Goal: Communication & Community: Answer question/provide support

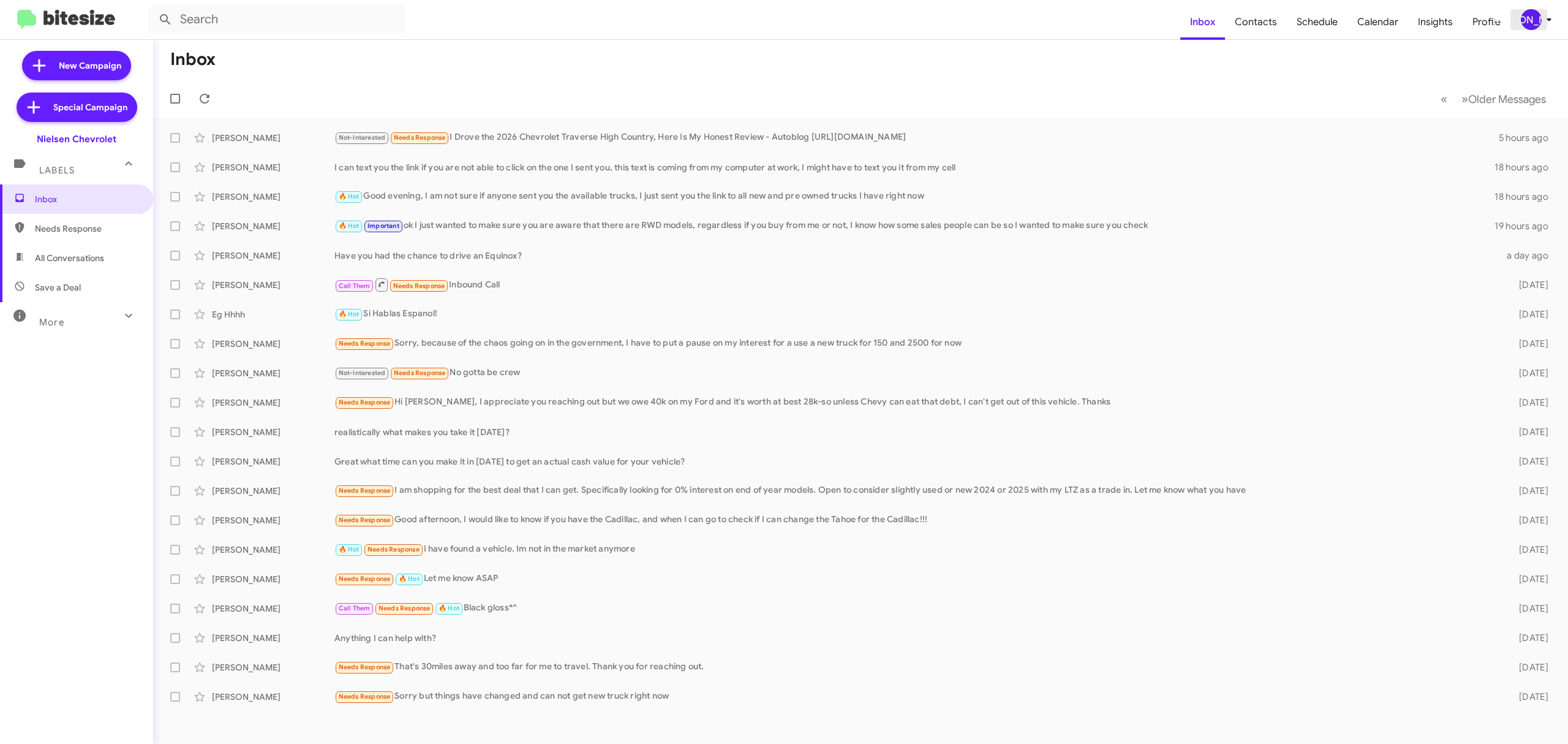
click at [1532, 23] on div "[PERSON_NAME]" at bounding box center [1531, 20] width 21 height 21
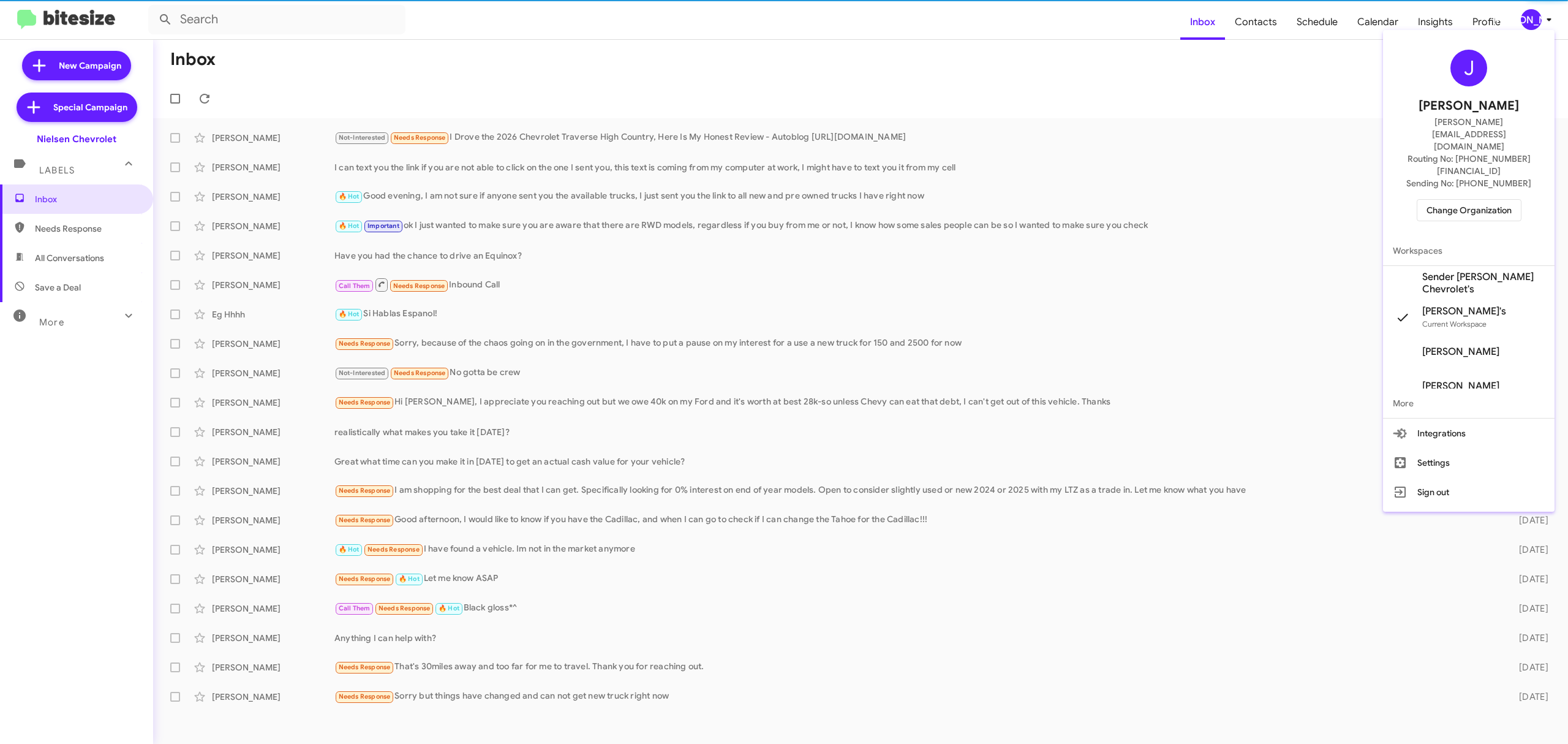
click at [1474, 200] on span "Change Organization" at bounding box center [1468, 210] width 85 height 21
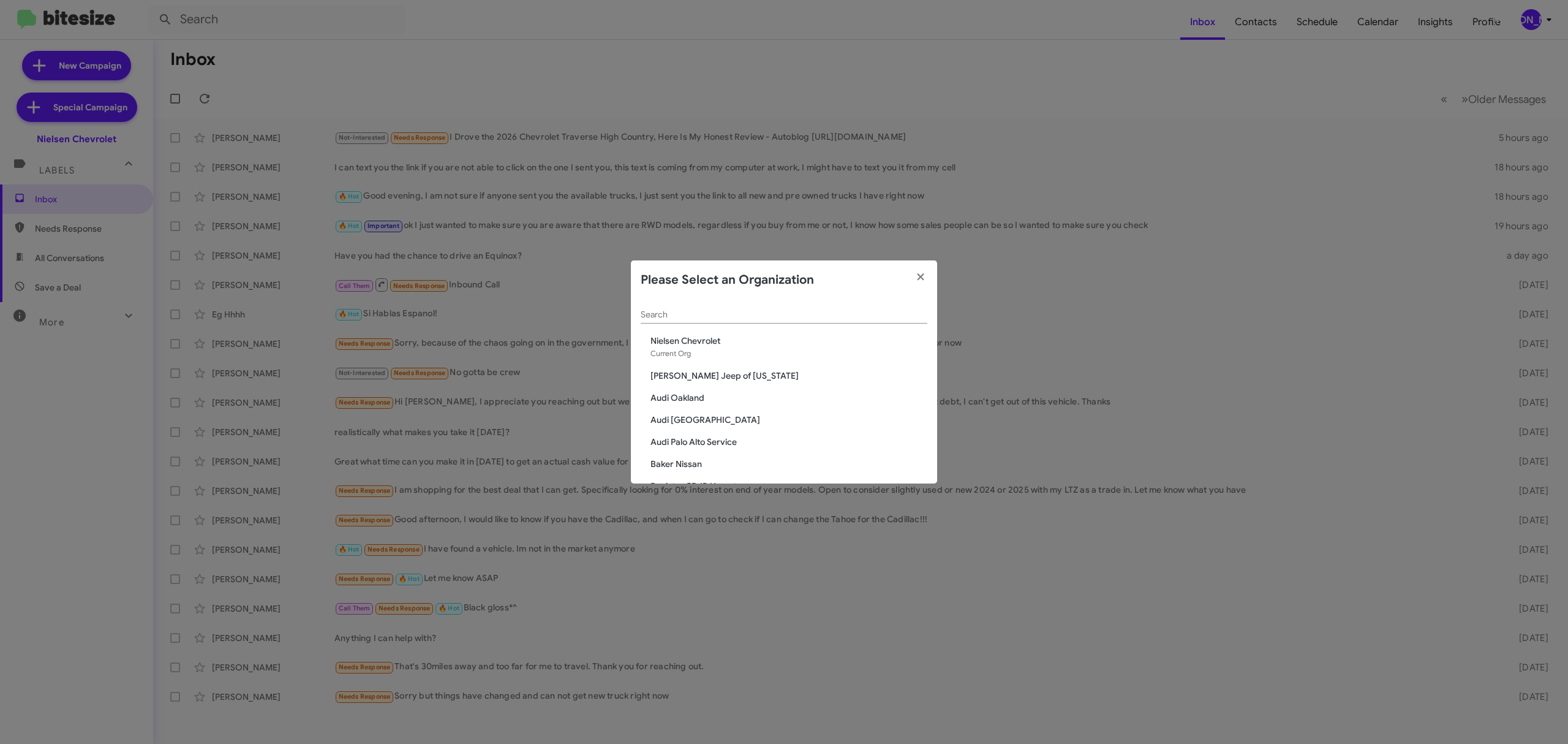
click at [871, 324] on div "Search" at bounding box center [784, 317] width 286 height 35
click at [871, 322] on div "Search" at bounding box center [784, 312] width 286 height 24
click at [871, 316] on input "Search" at bounding box center [784, 315] width 286 height 10
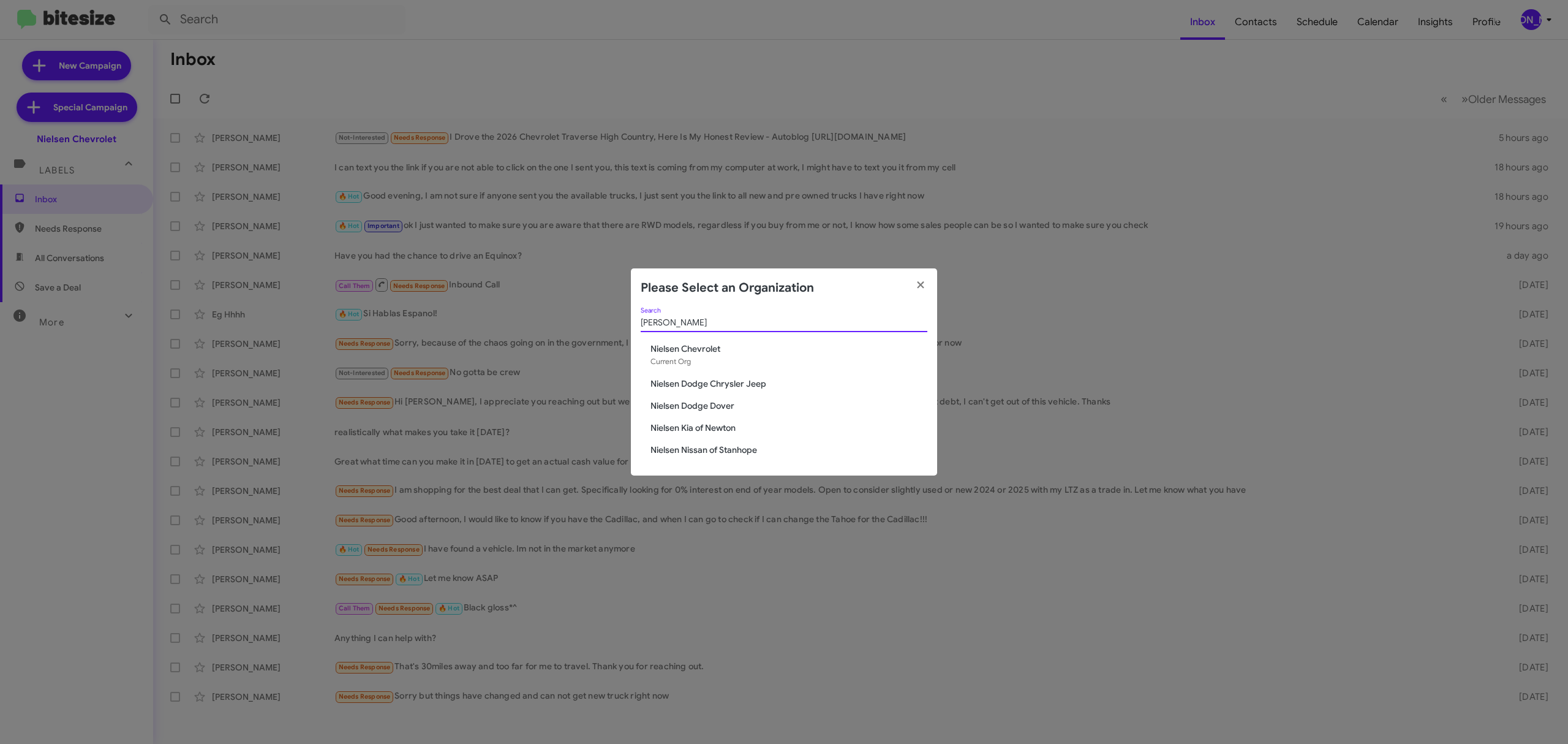
type input "nielsen"
click at [738, 388] on span "Nielsen Dodge Chrysler Jeep" at bounding box center [789, 383] width 277 height 12
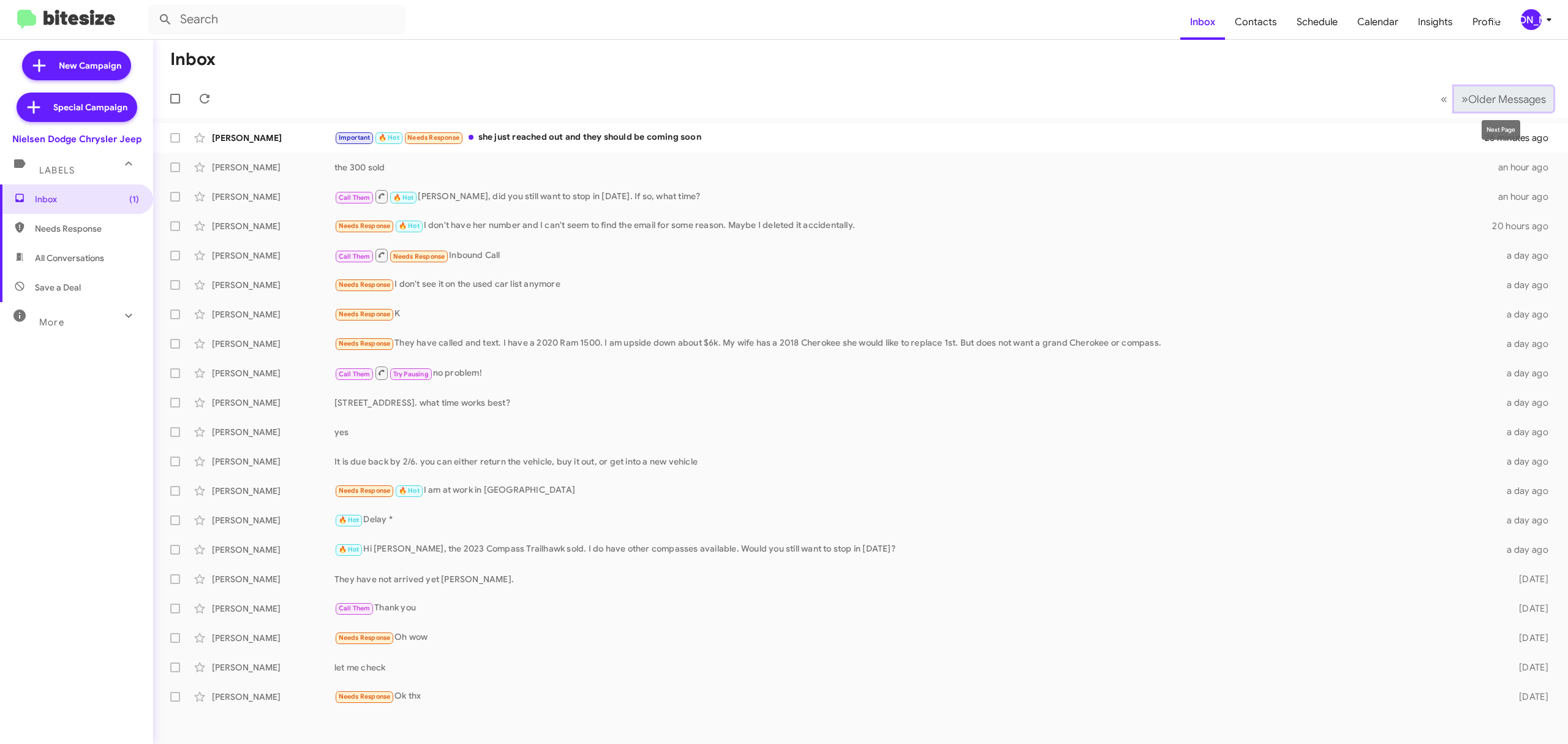
click at [1484, 101] on span "Older Messages" at bounding box center [1506, 99] width 78 height 14
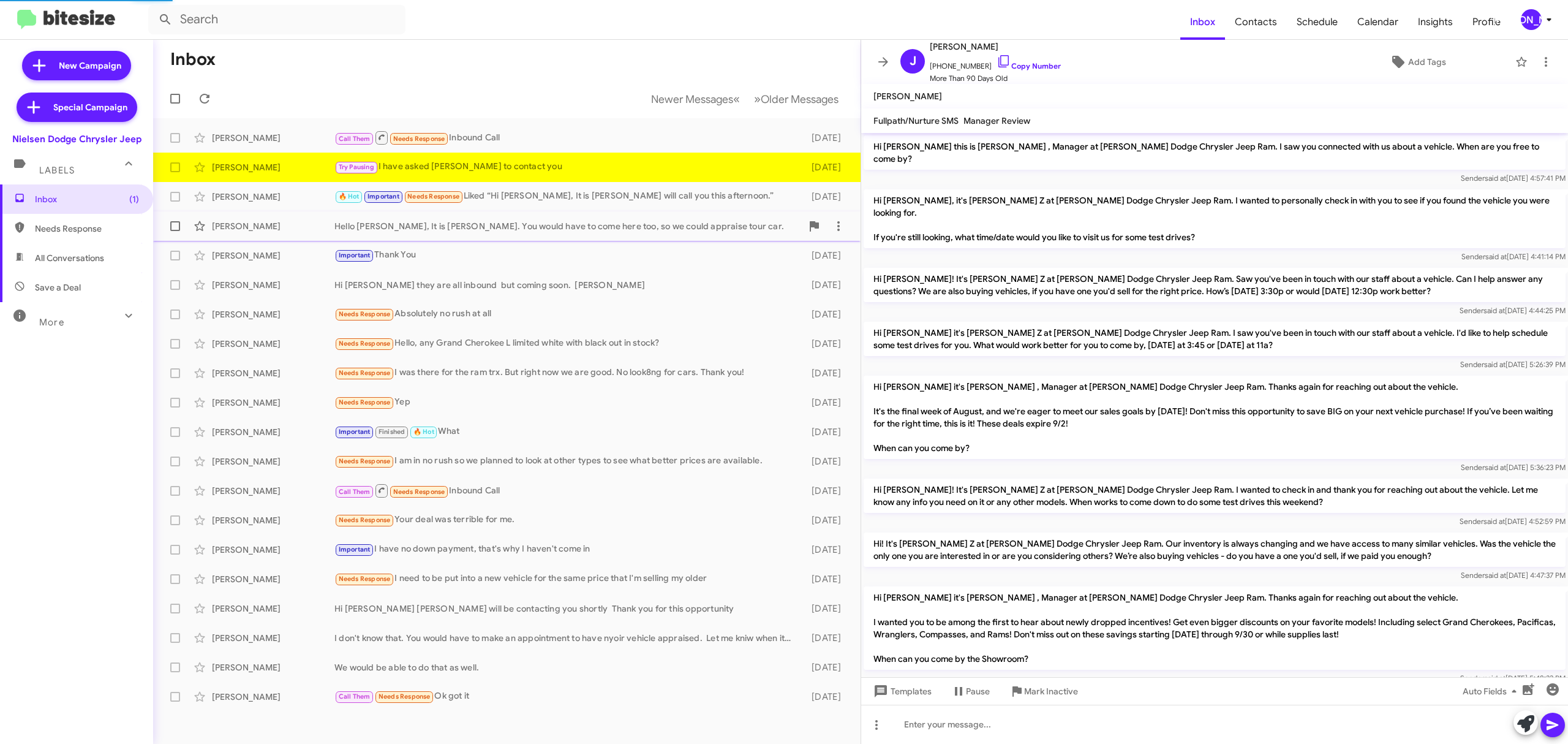
scroll to position [457, 0]
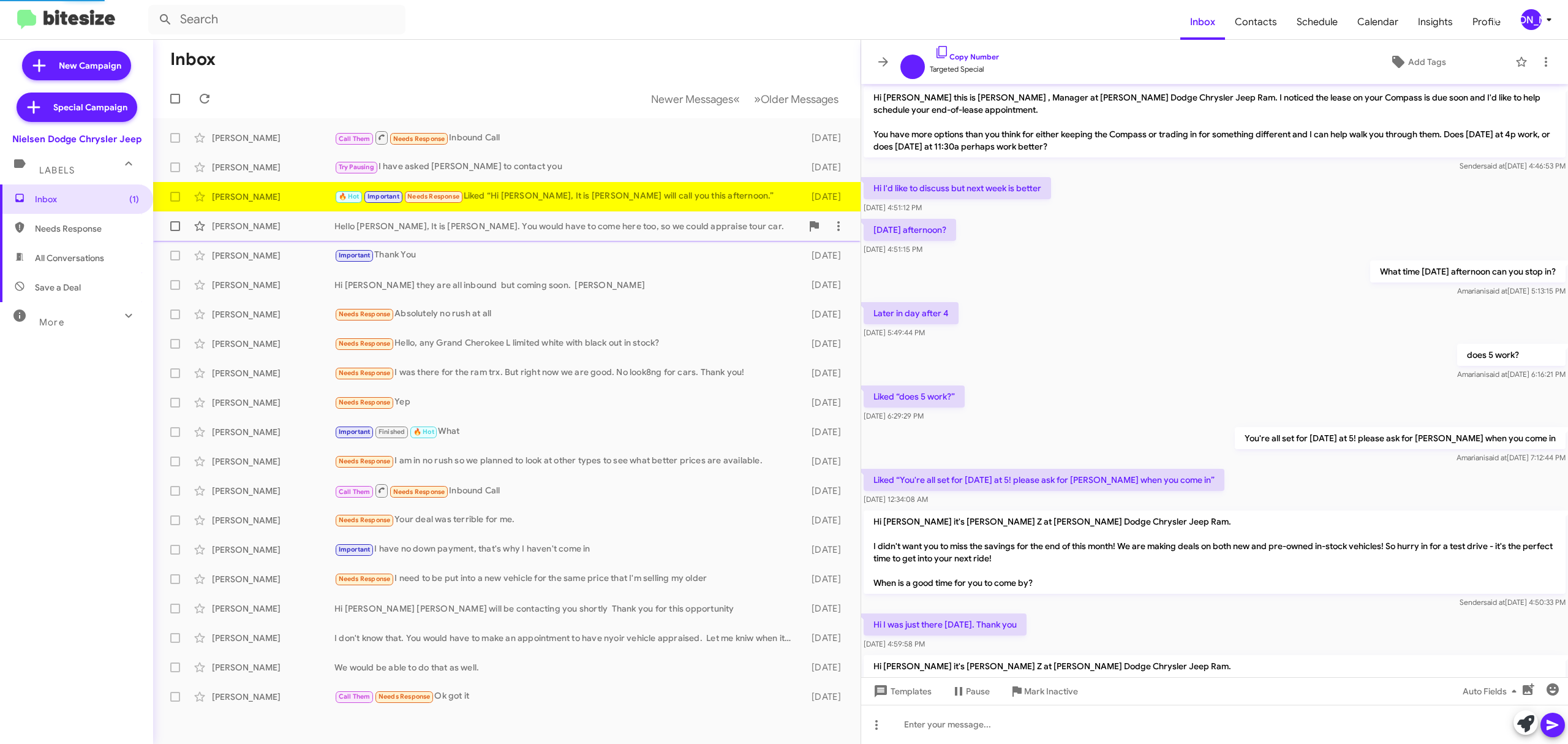
scroll to position [249, 0]
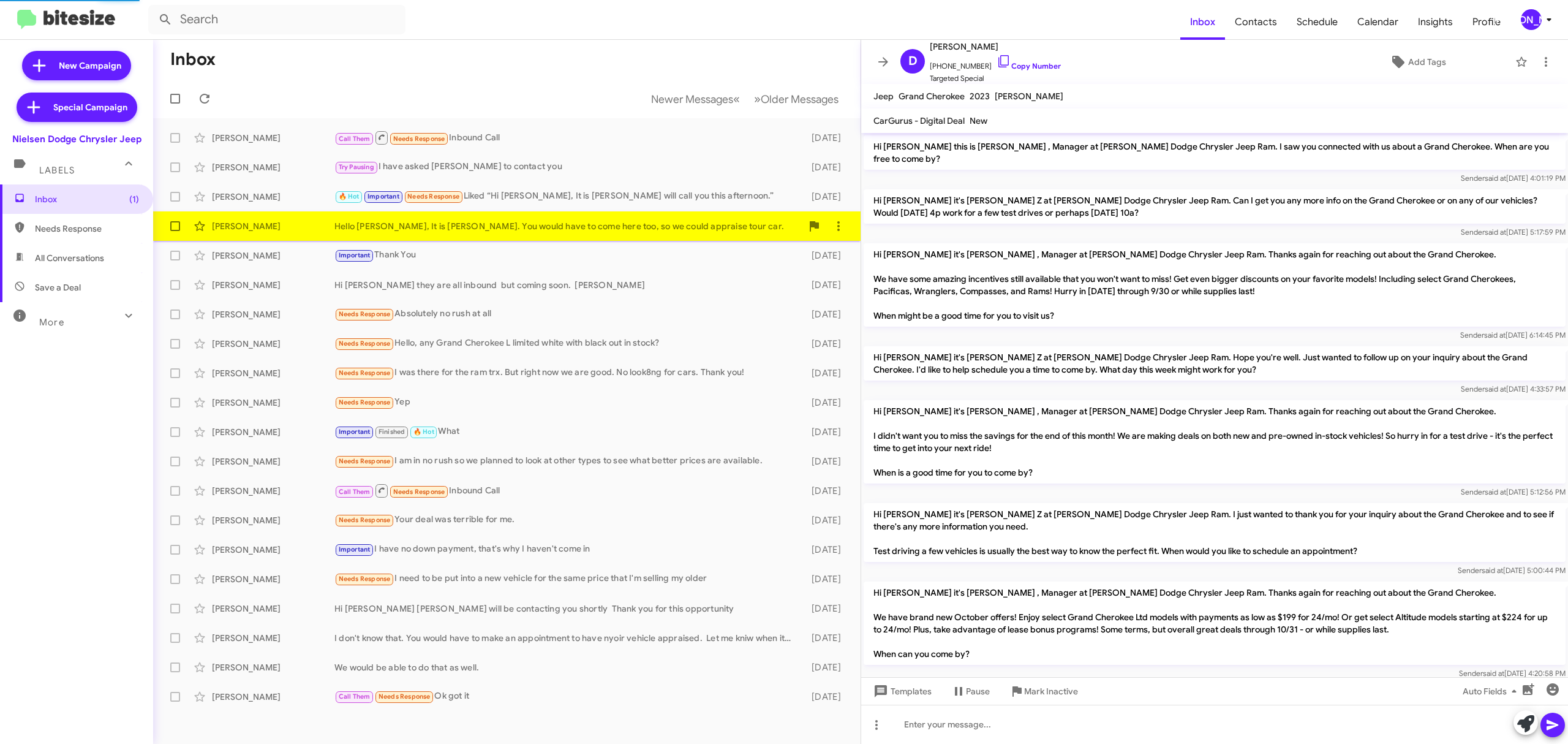
scroll to position [148, 0]
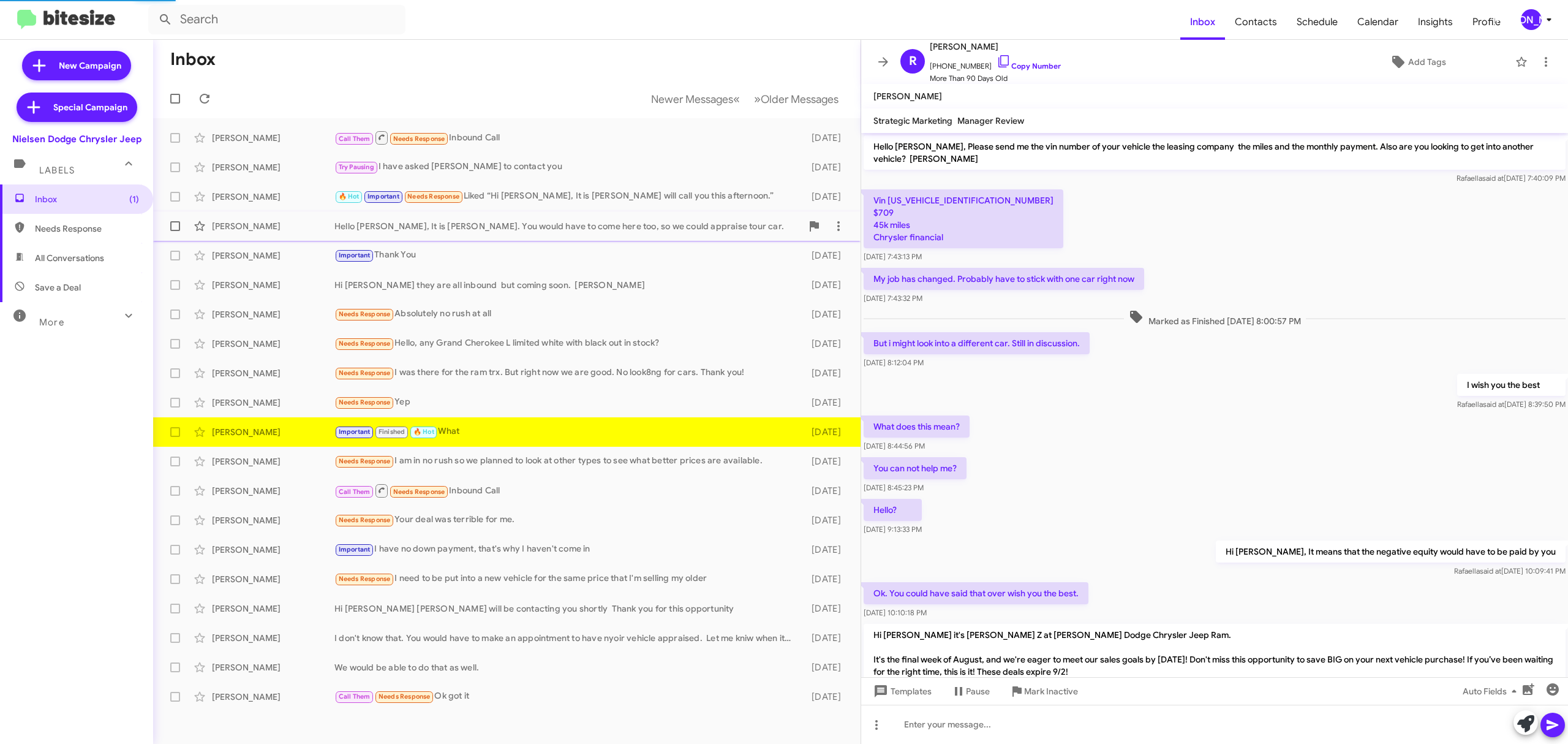
scroll to position [454, 0]
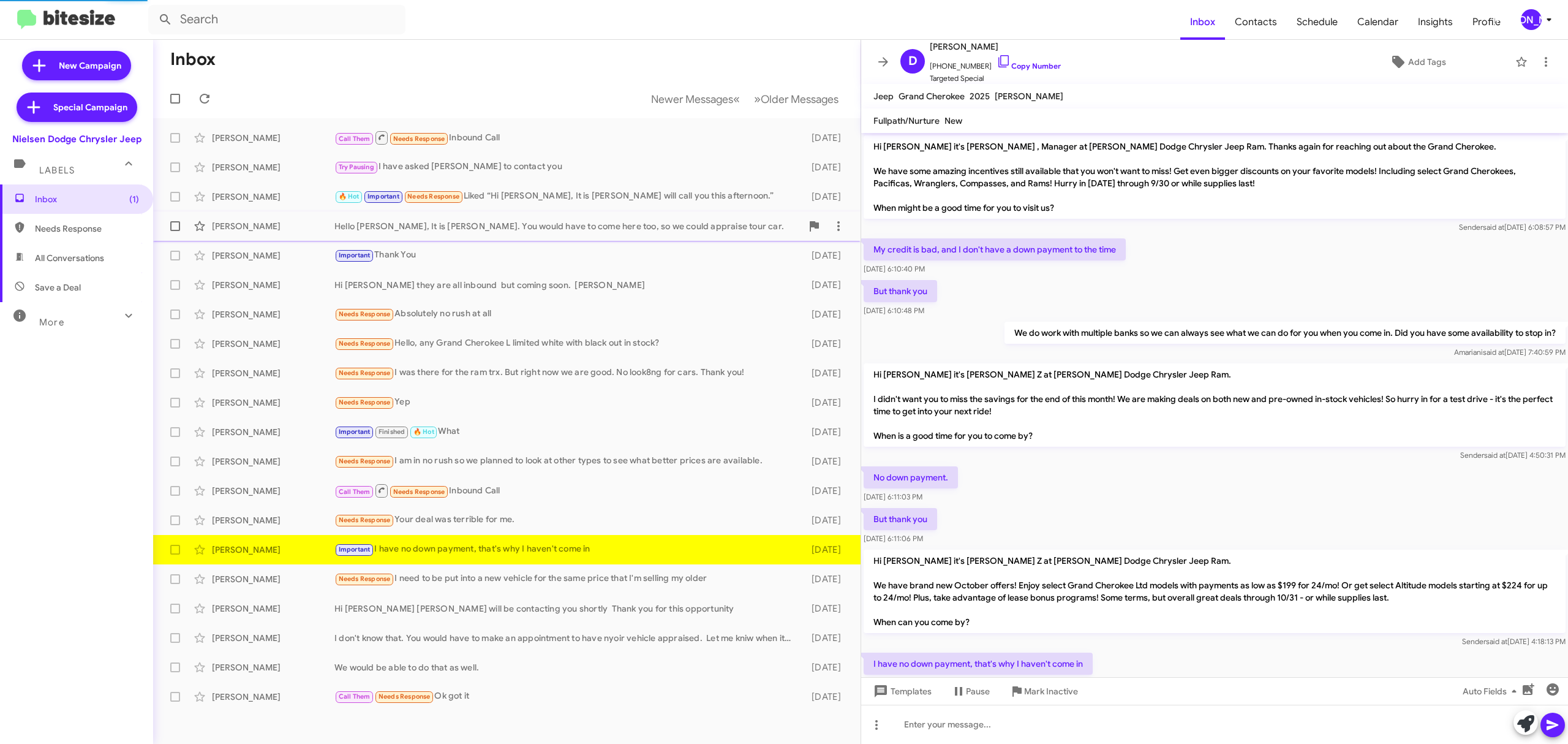
scroll to position [42, 0]
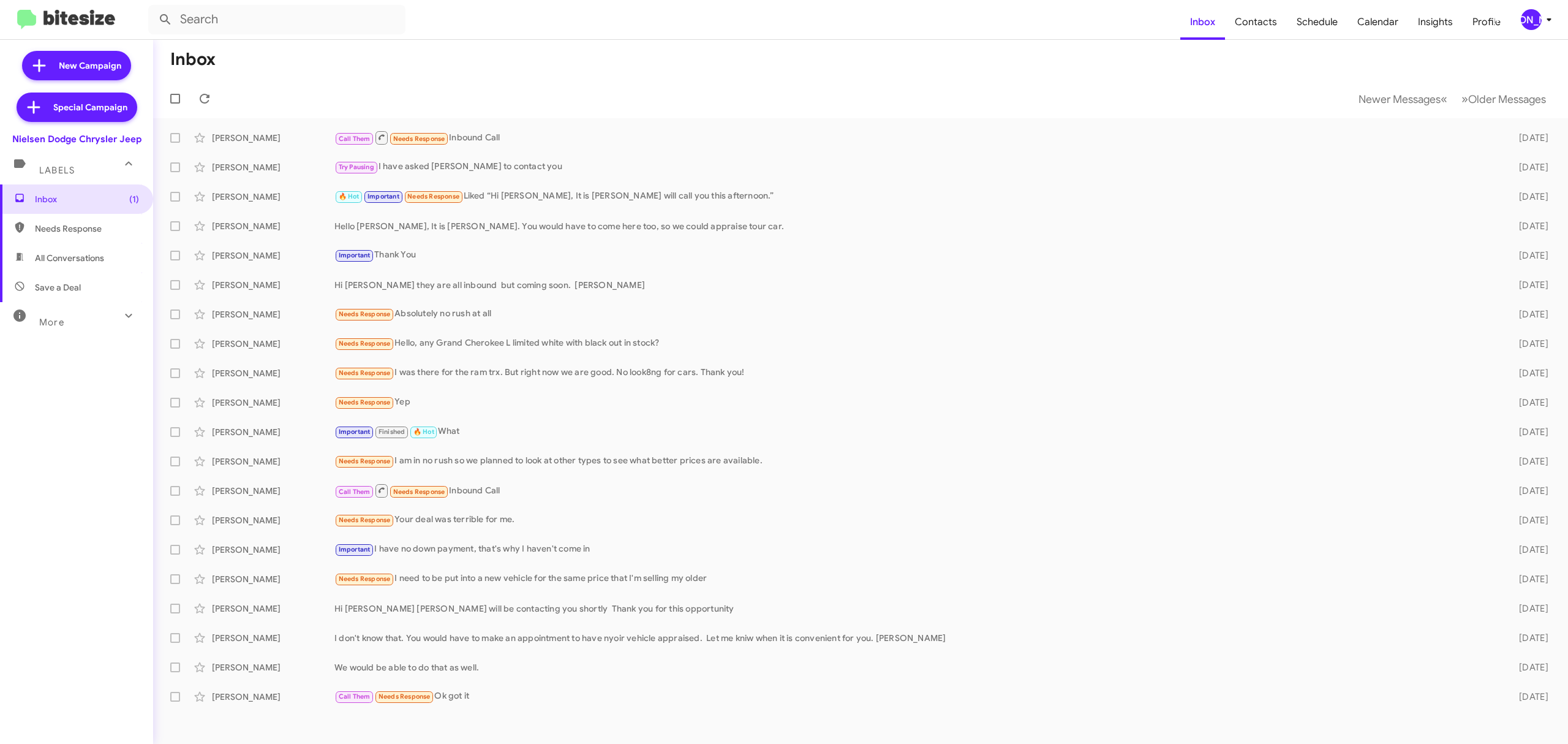
click at [1532, 21] on div "[PERSON_NAME]" at bounding box center [1531, 20] width 21 height 21
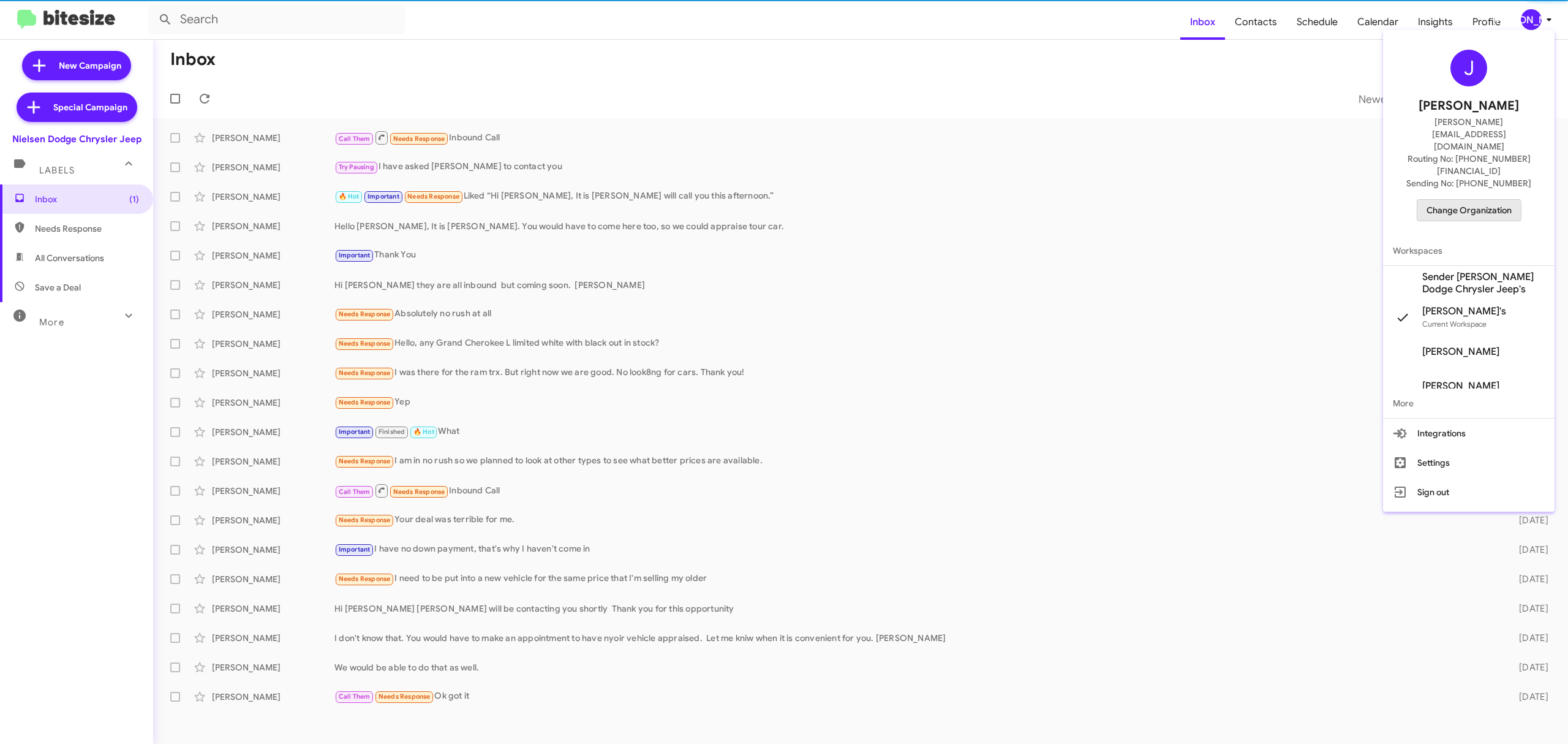
click at [1434, 200] on span "Change Organization" at bounding box center [1468, 210] width 85 height 21
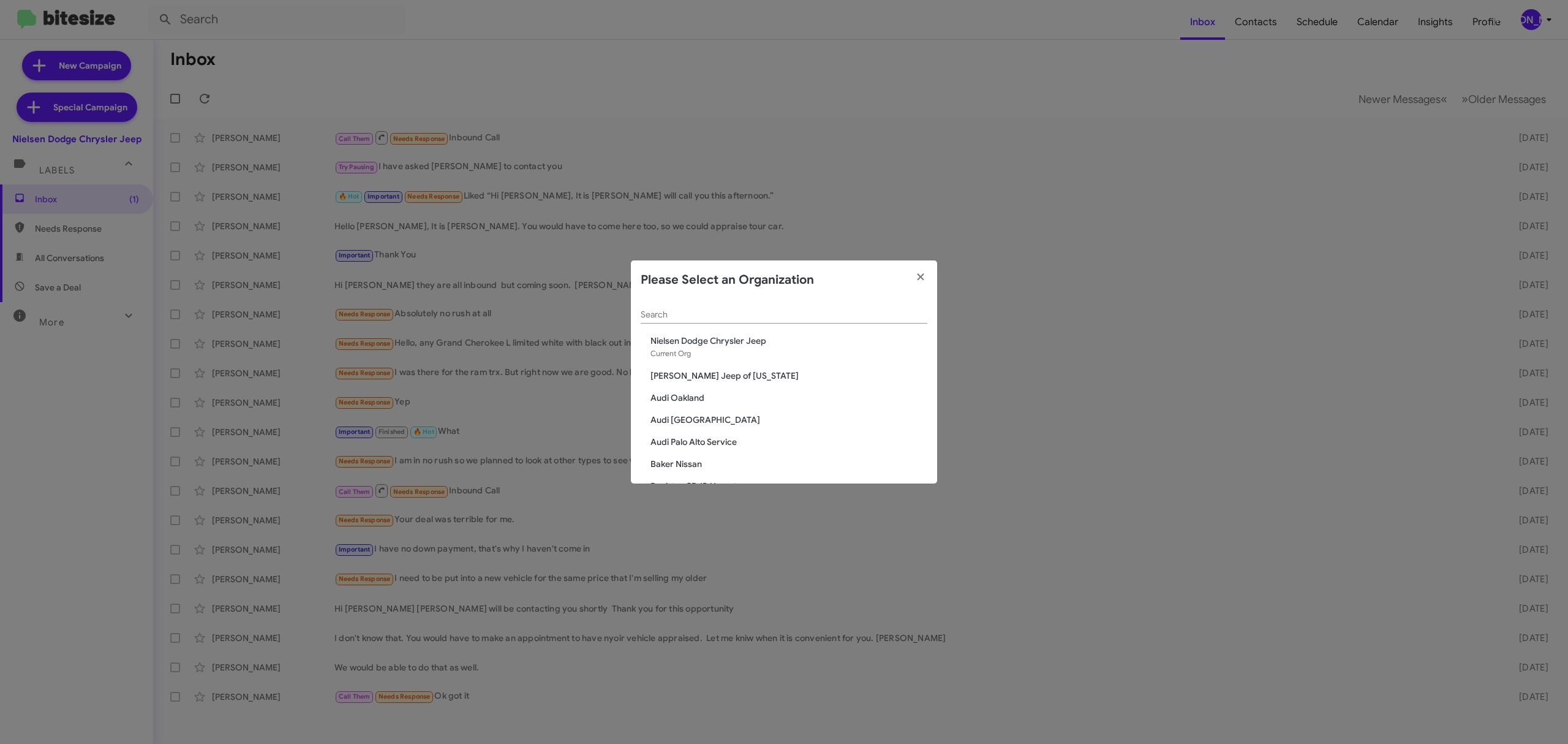
click at [741, 318] on input "Search" at bounding box center [784, 315] width 286 height 10
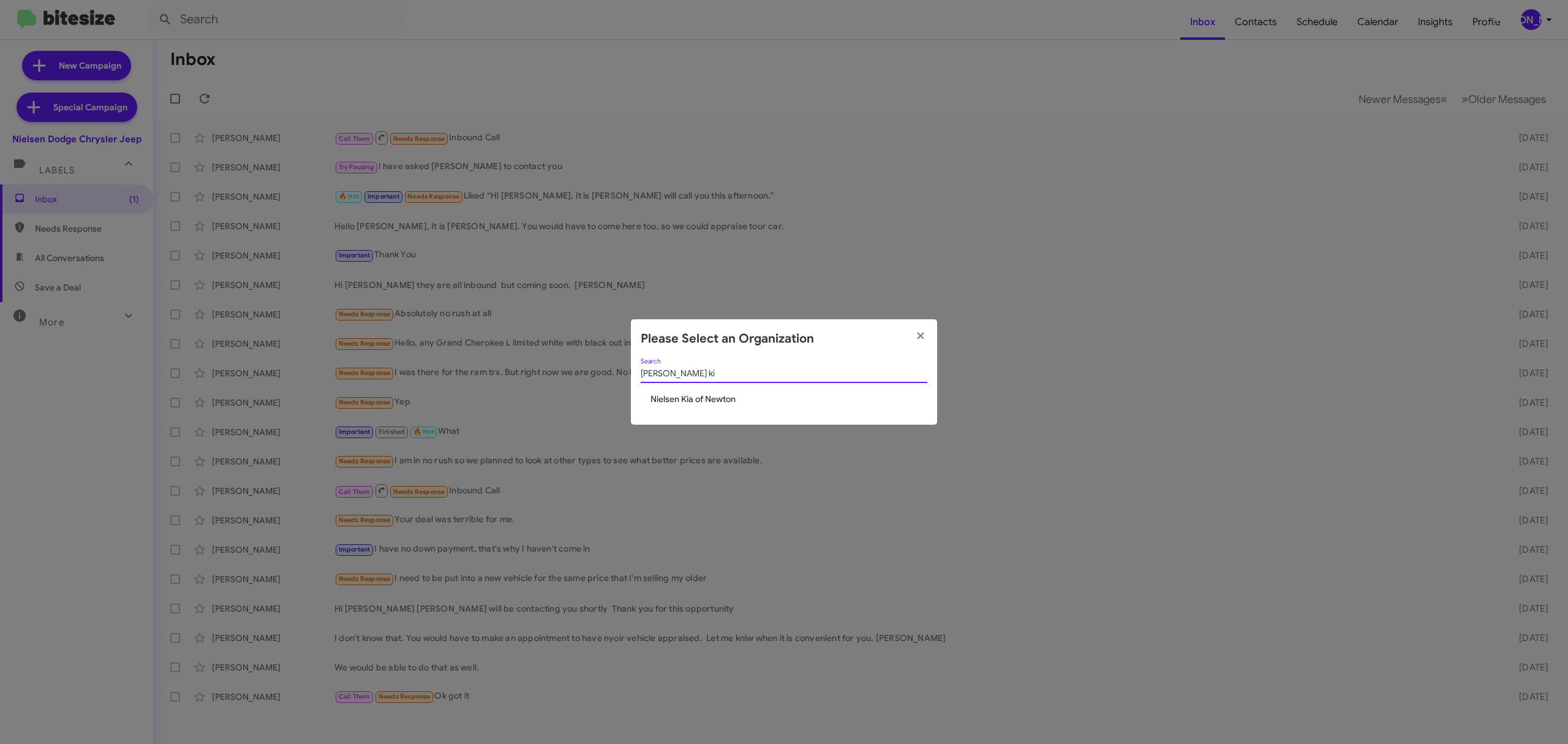
type input "nielsen ki"
click at [693, 399] on span "Nielsen Kia of Newton" at bounding box center [789, 398] width 277 height 12
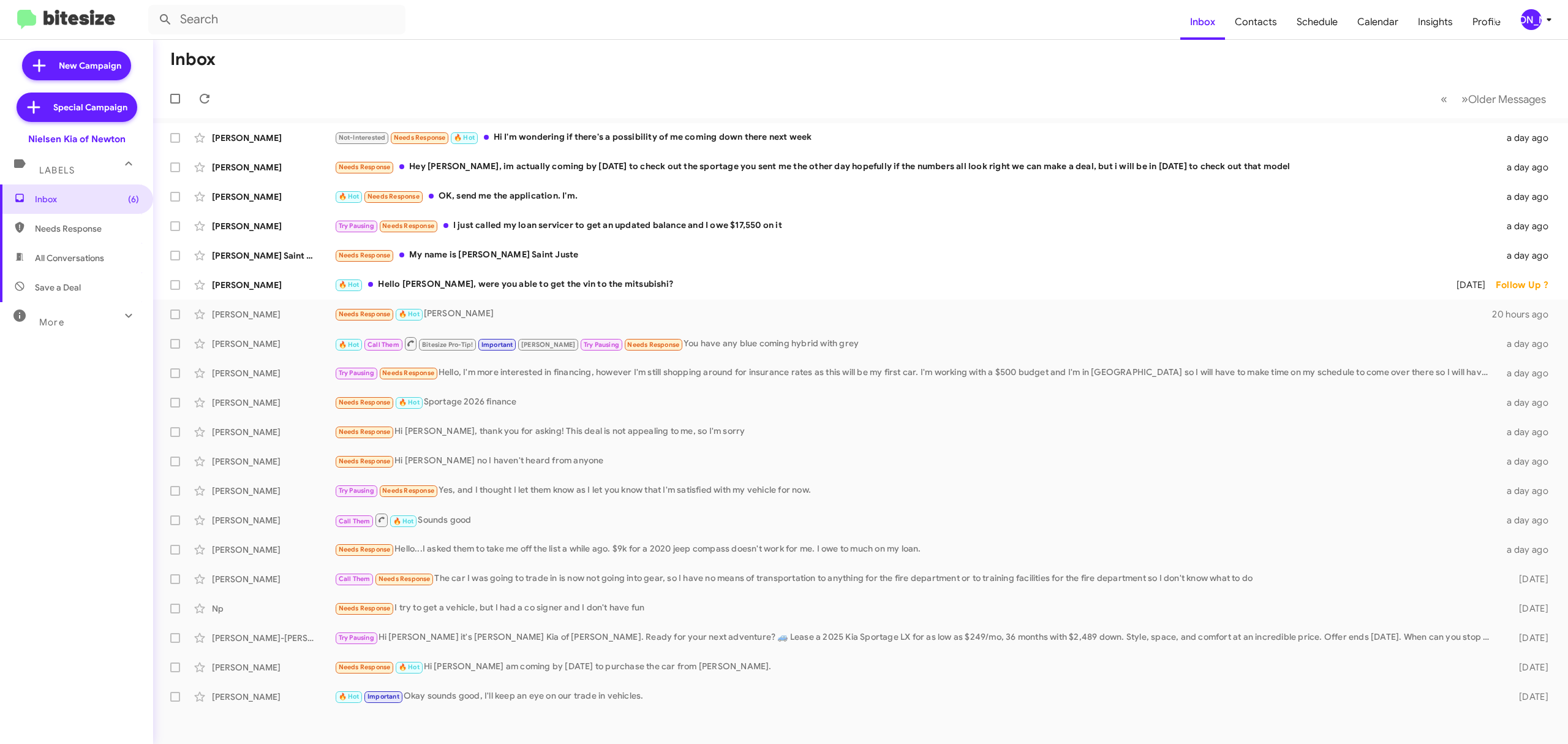
click at [1490, 111] on mat-toolbar-row "« Previous » Next Older Messages" at bounding box center [861, 99] width 1415 height 39
click at [1495, 104] on span "Older Messages" at bounding box center [1506, 99] width 78 height 14
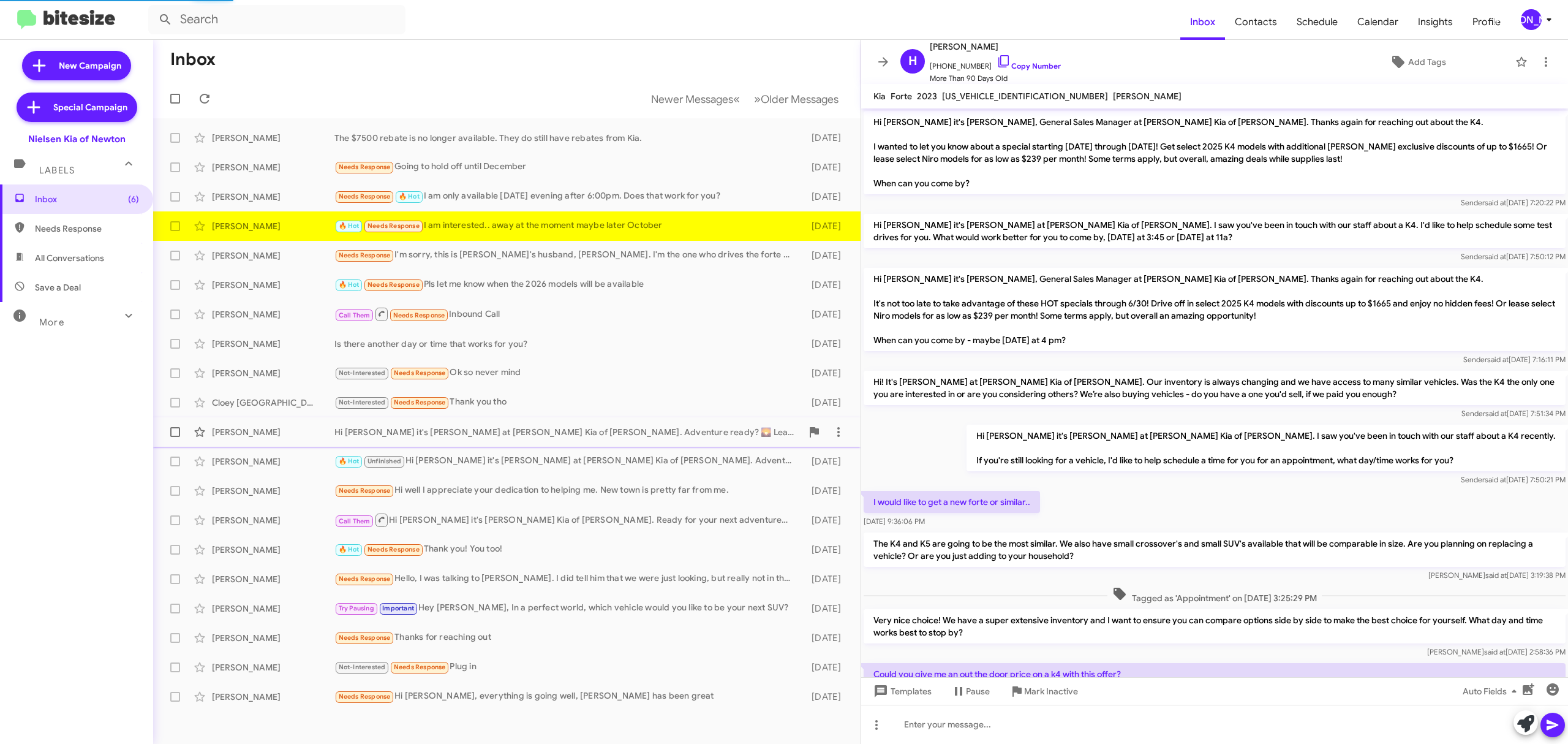
scroll to position [589, 0]
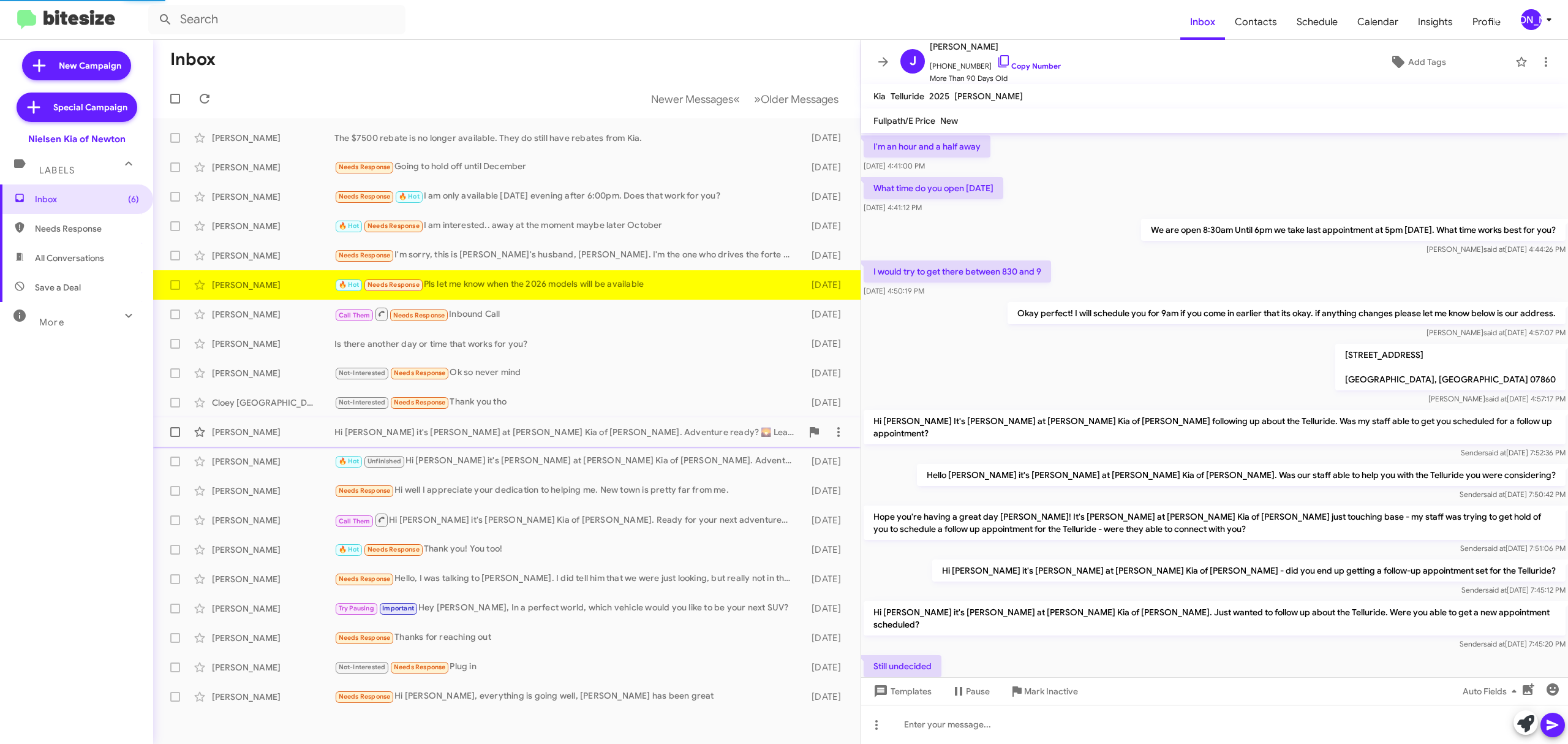
scroll to position [363, 0]
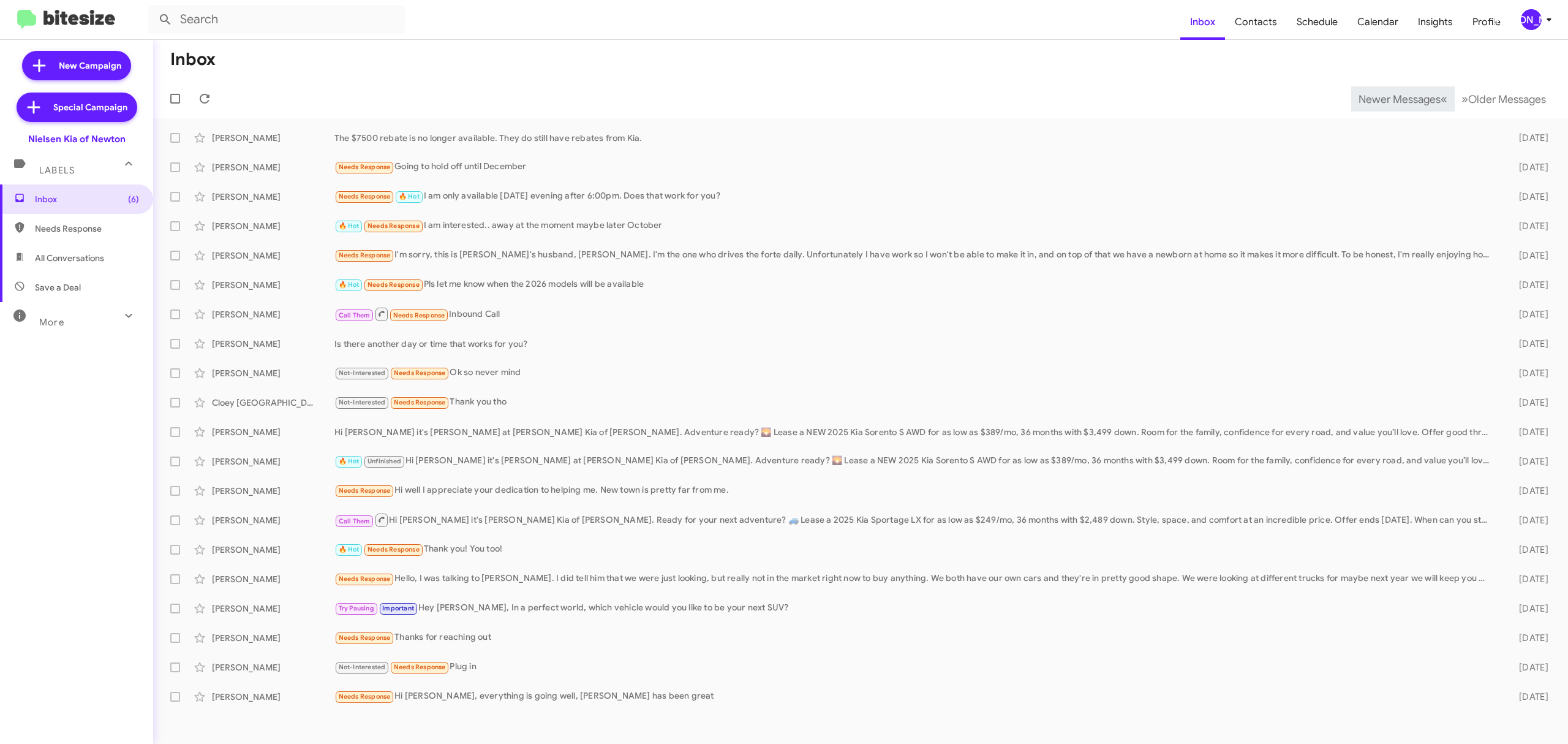
click at [1390, 98] on span "Newer Messages" at bounding box center [1399, 99] width 82 height 14
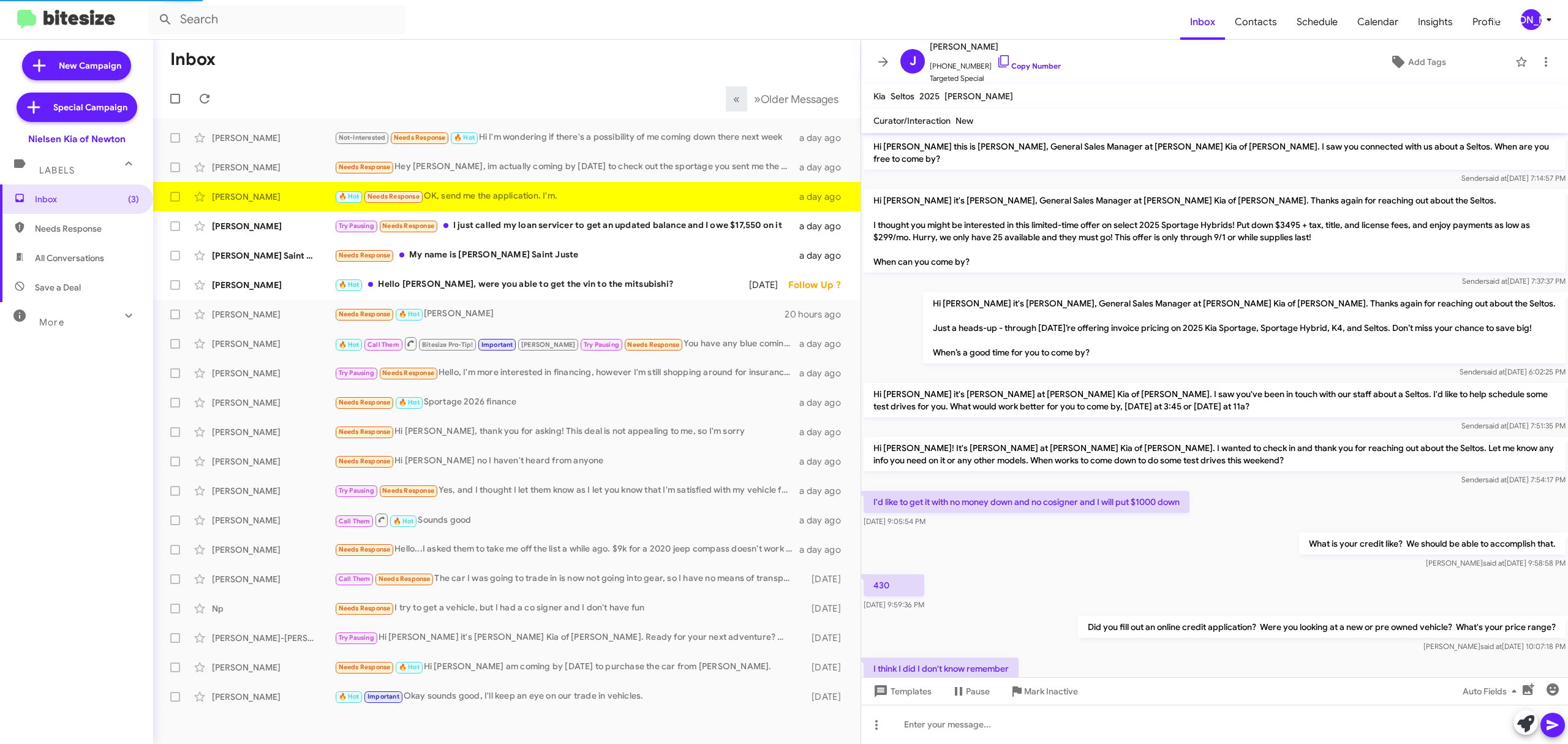
scroll to position [184, 0]
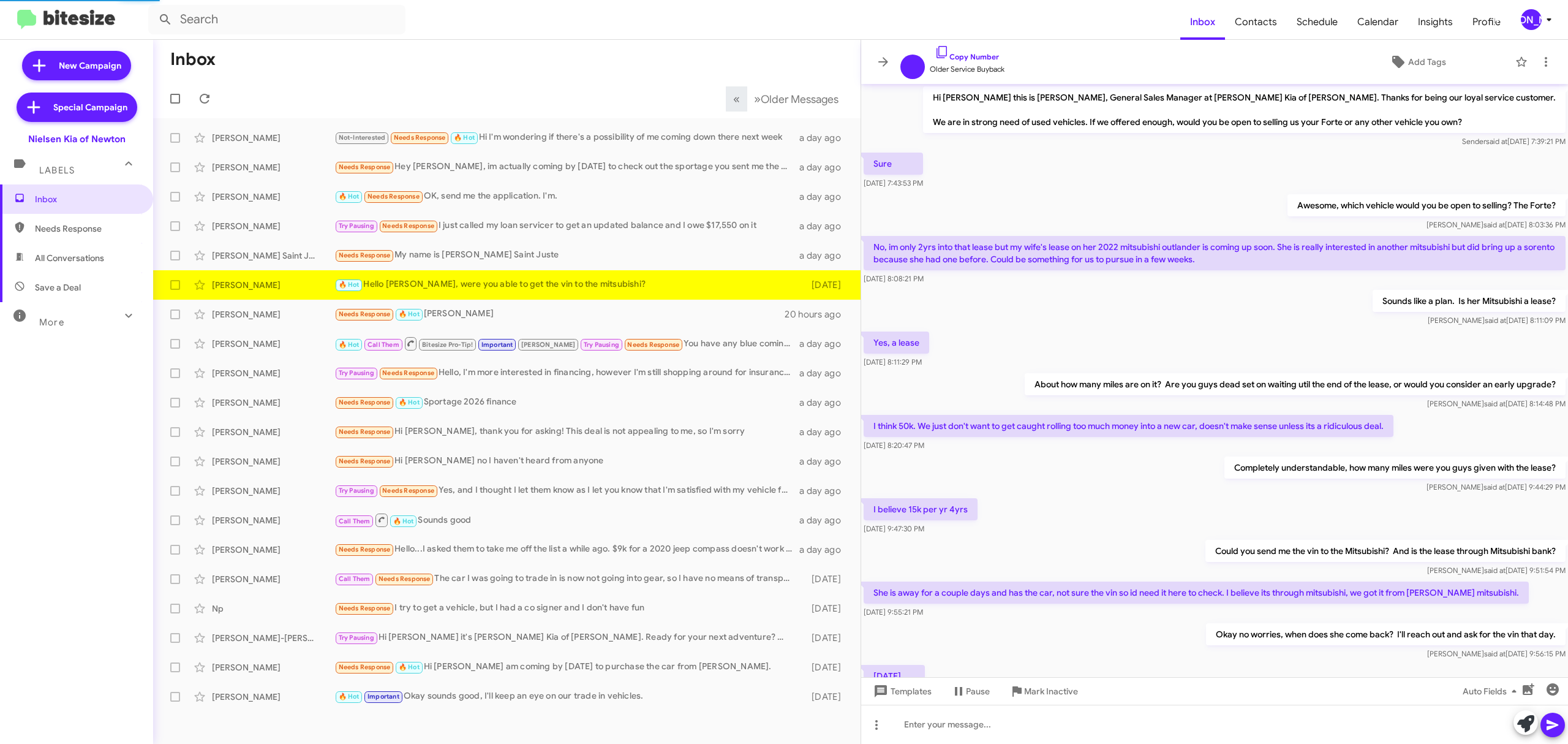
scroll to position [160, 0]
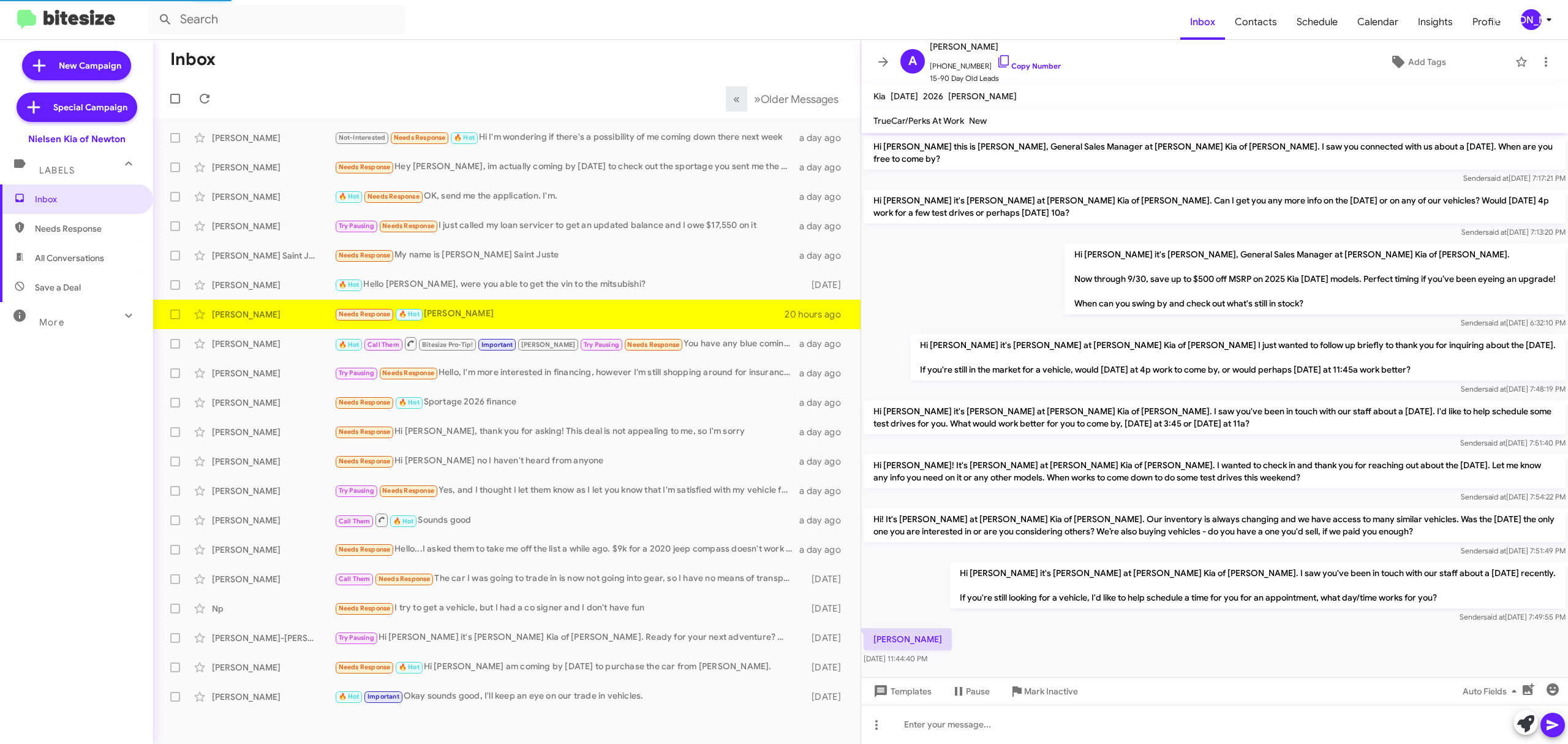
scroll to position [5, 0]
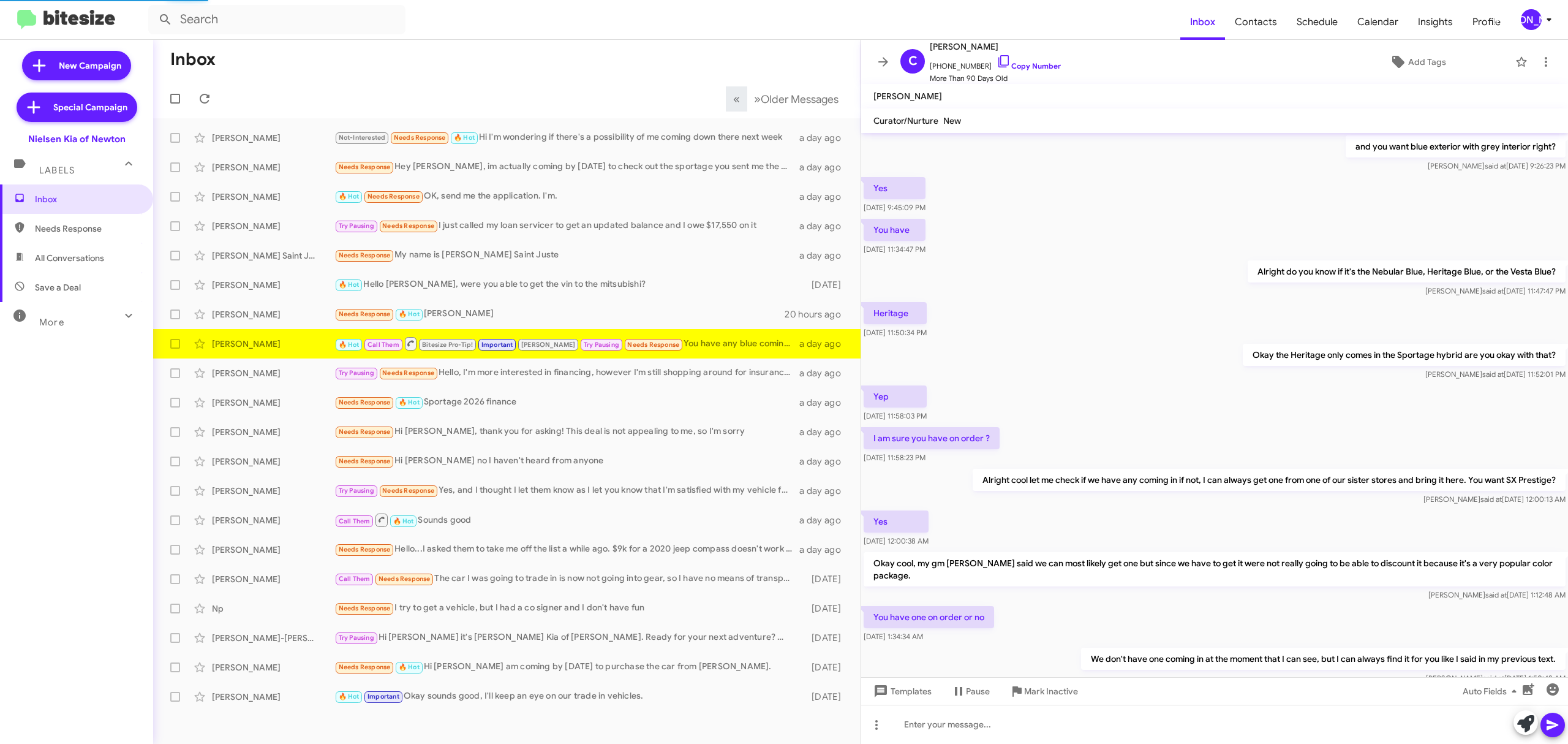
scroll to position [363, 0]
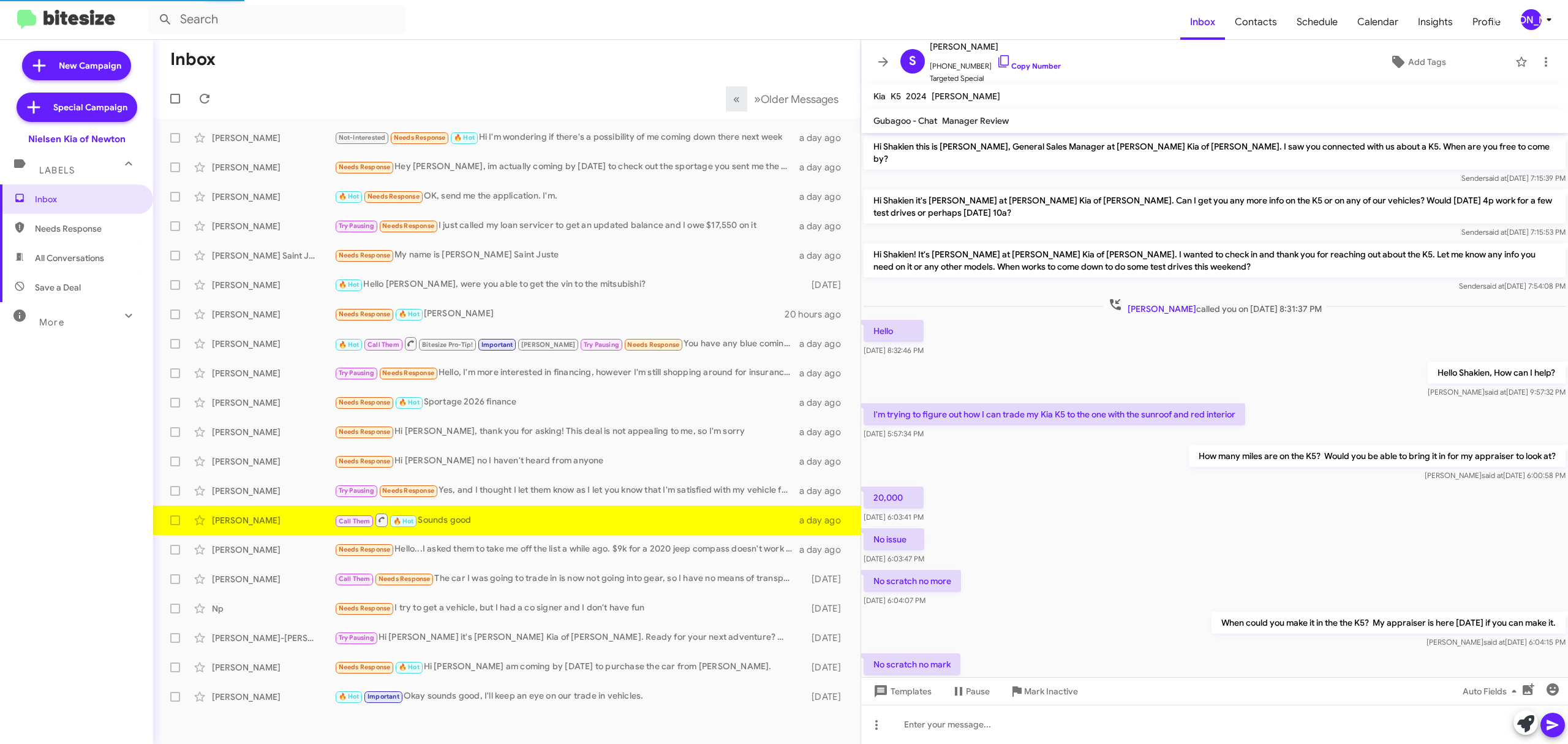
scroll to position [283, 0]
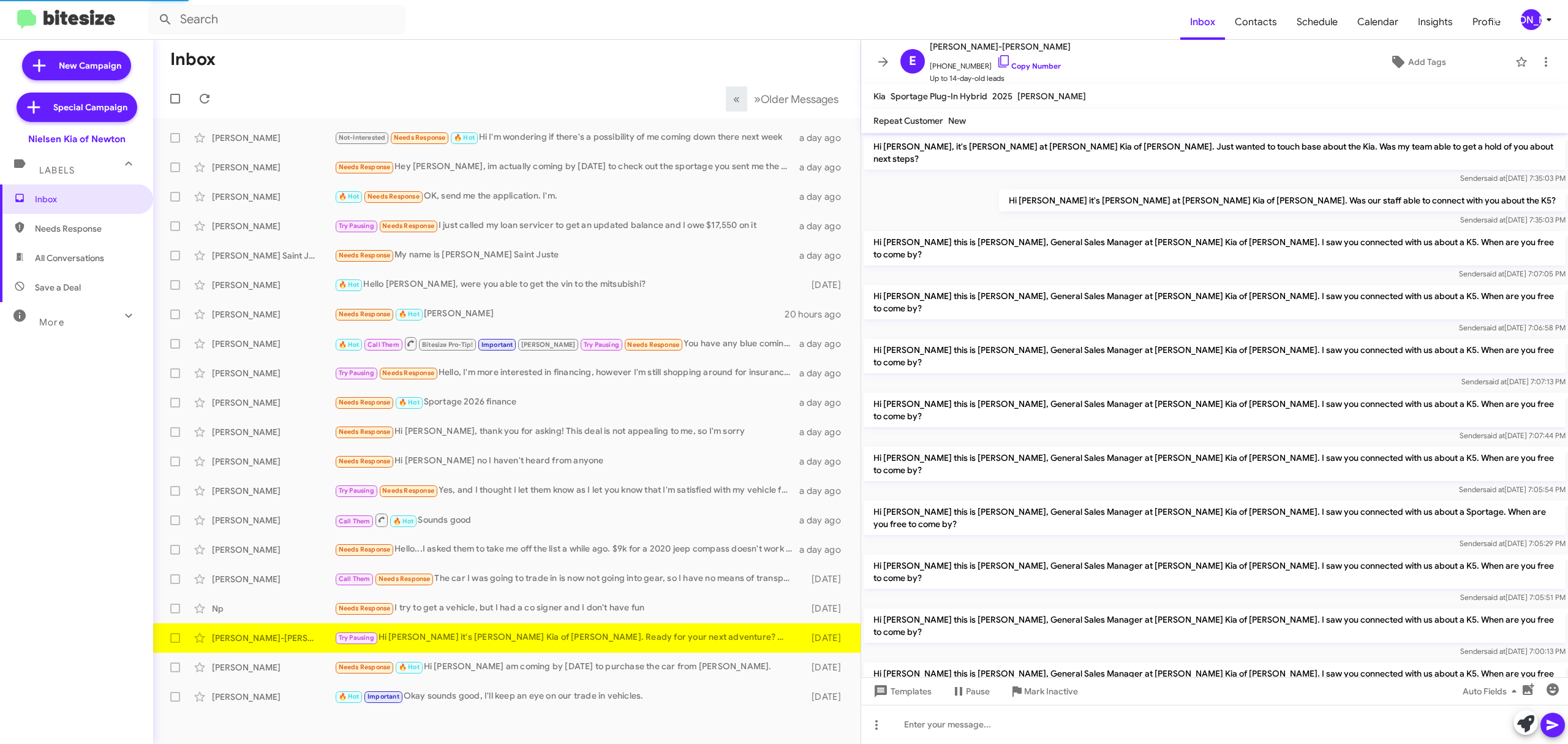
scroll to position [460, 0]
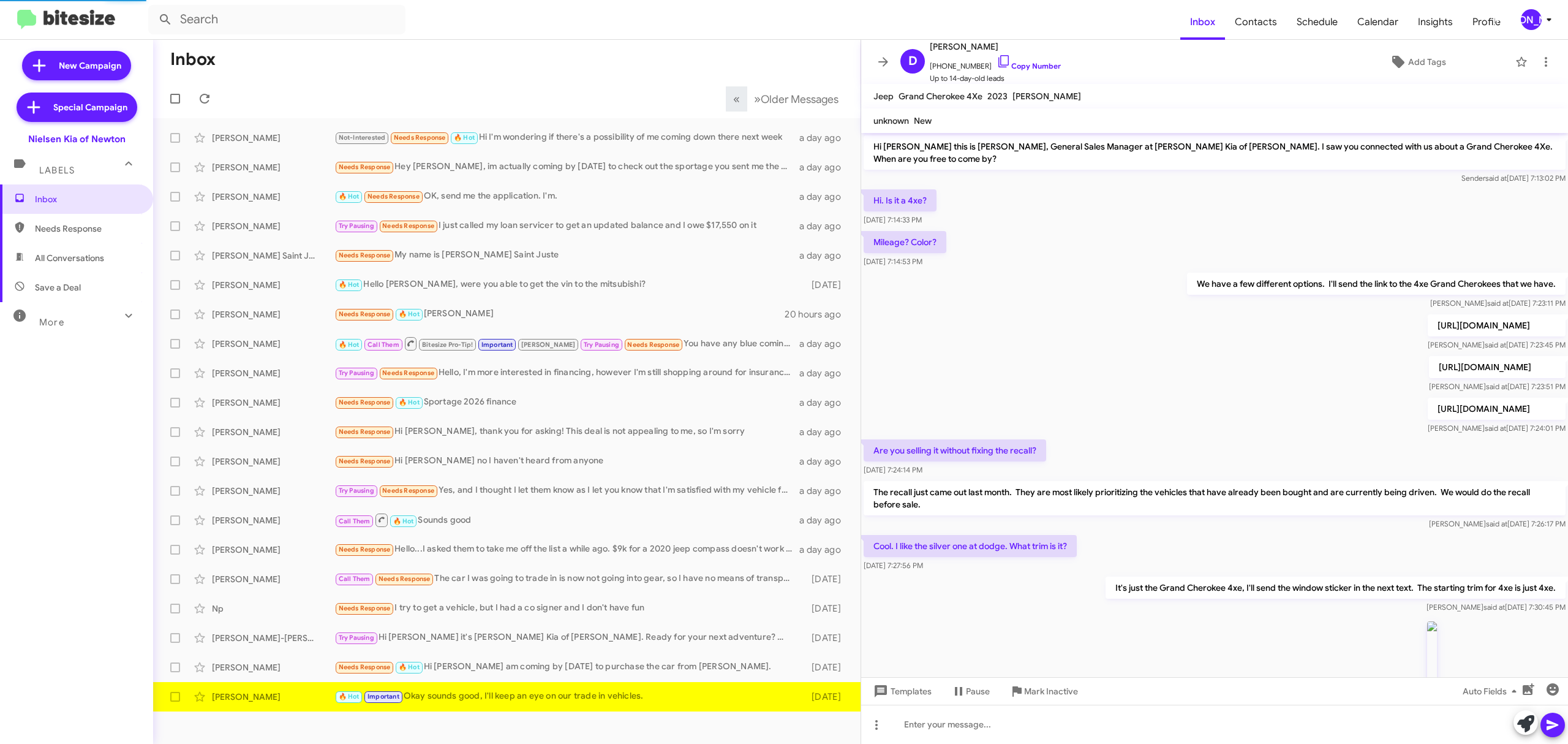
scroll to position [298, 0]
